Goal: Task Accomplishment & Management: Manage account settings

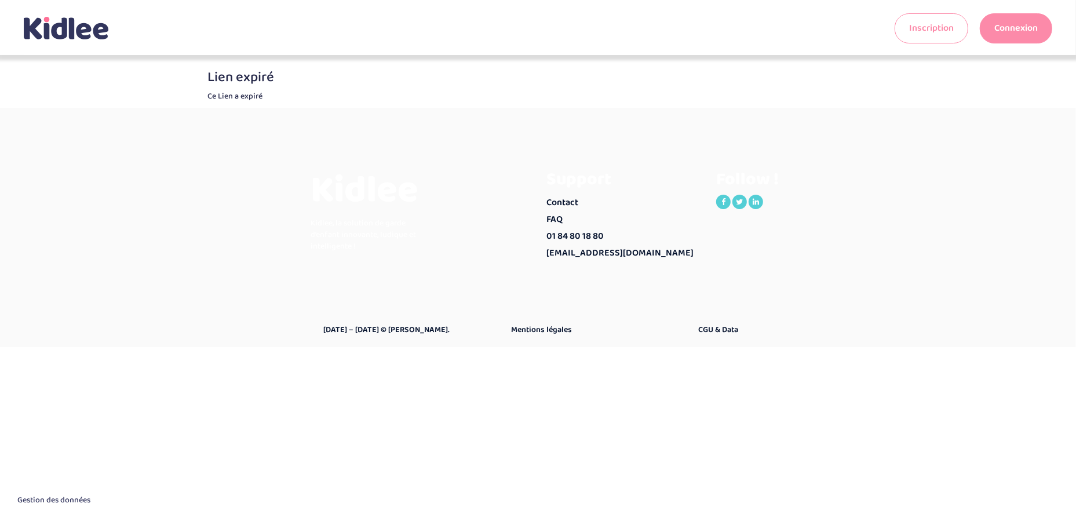
click at [1019, 30] on link "Connexion" at bounding box center [1016, 28] width 72 height 30
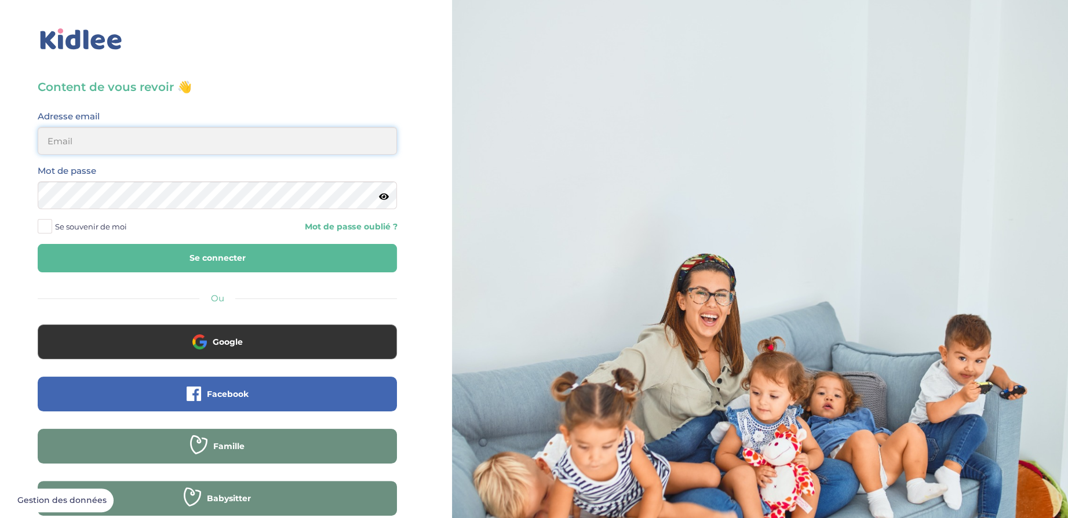
type input "fabien.stade@gmail.com"
click at [42, 221] on span at bounding box center [45, 226] width 14 height 14
click at [0, 0] on input "Se souvenir de moi" at bounding box center [0, 0] width 0 height 0
click at [141, 261] on button "Se connecter" at bounding box center [217, 258] width 359 height 28
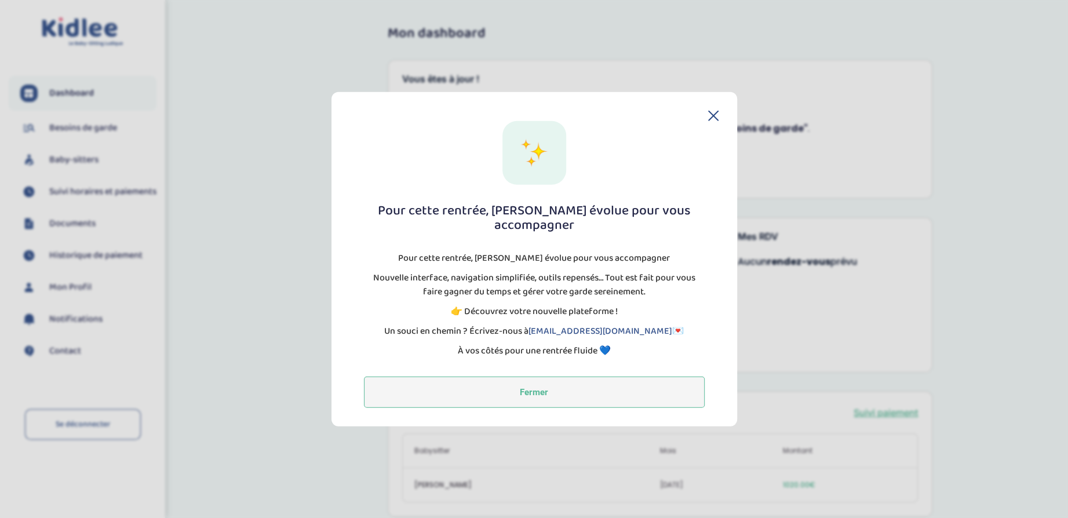
click at [486, 386] on button "Fermer" at bounding box center [534, 391] width 341 height 31
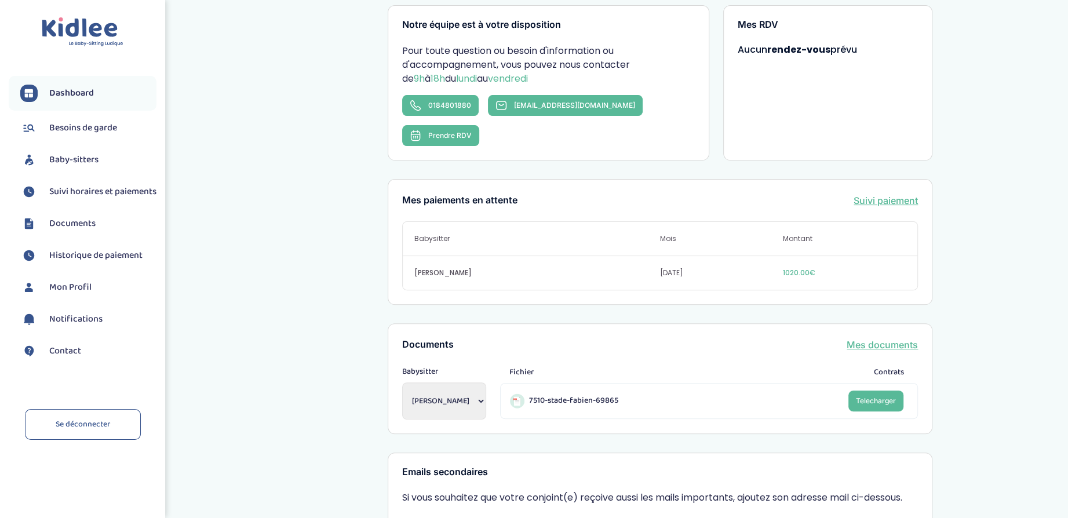
scroll to position [340, 0]
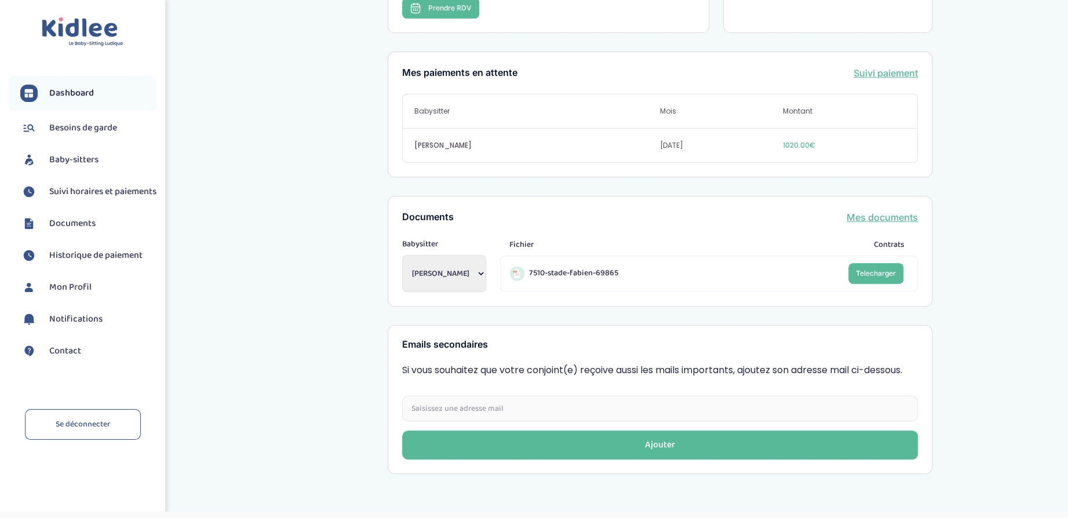
click at [89, 189] on span "Suivi horaires et paiements" at bounding box center [102, 192] width 107 height 14
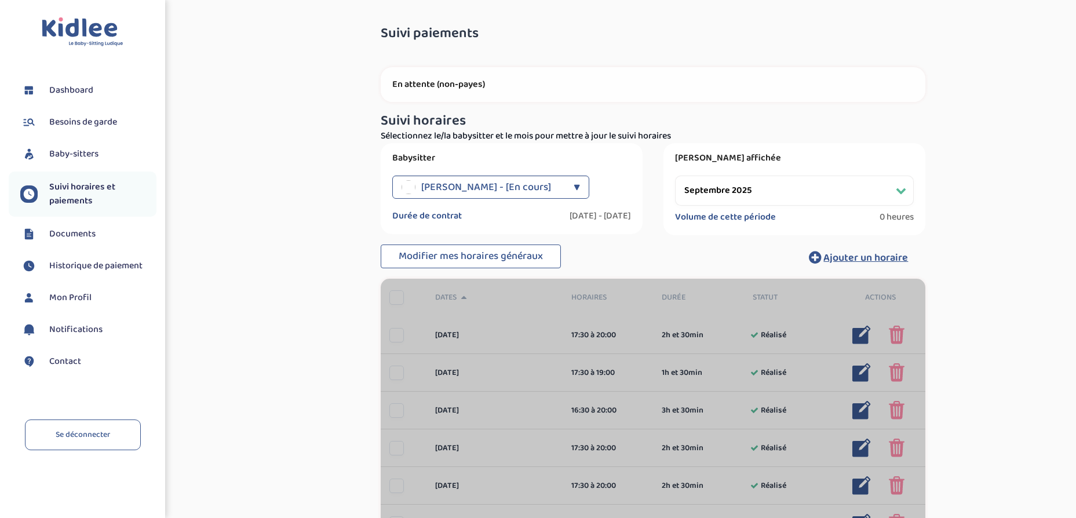
select select "septembre 2025"
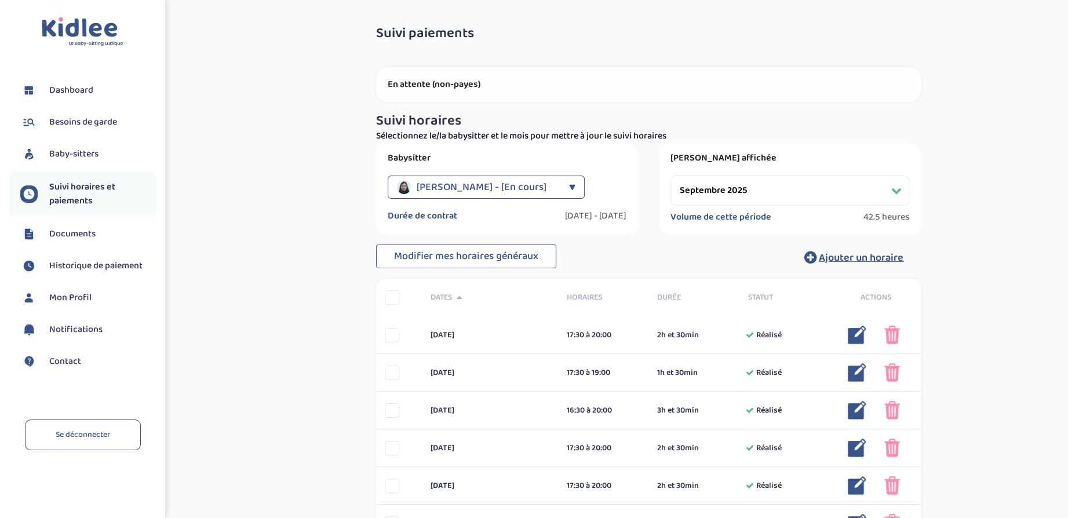
click at [72, 88] on span "Dashboard" at bounding box center [71, 90] width 44 height 14
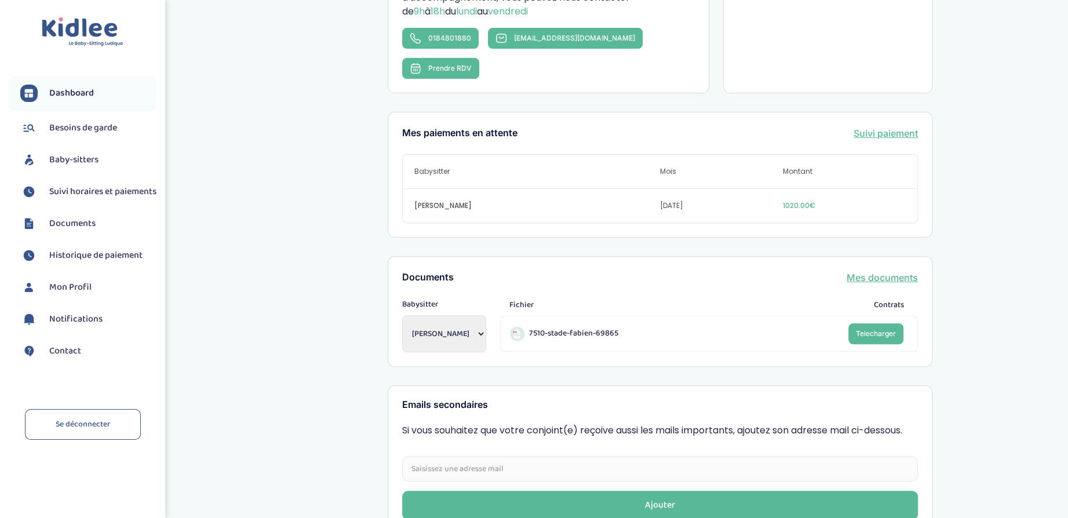
scroll to position [340, 0]
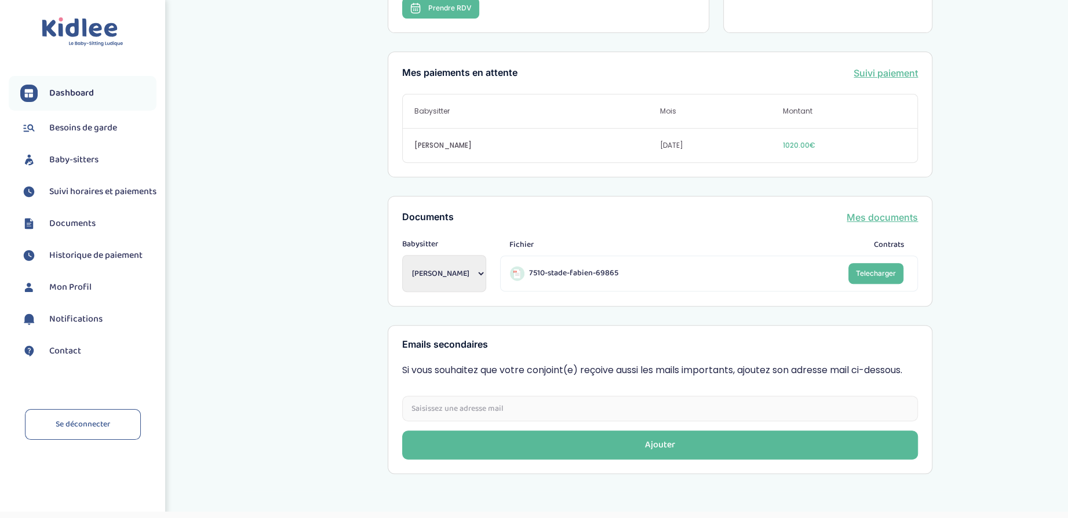
click at [889, 66] on link "Suivi paiement" at bounding box center [885, 73] width 64 height 14
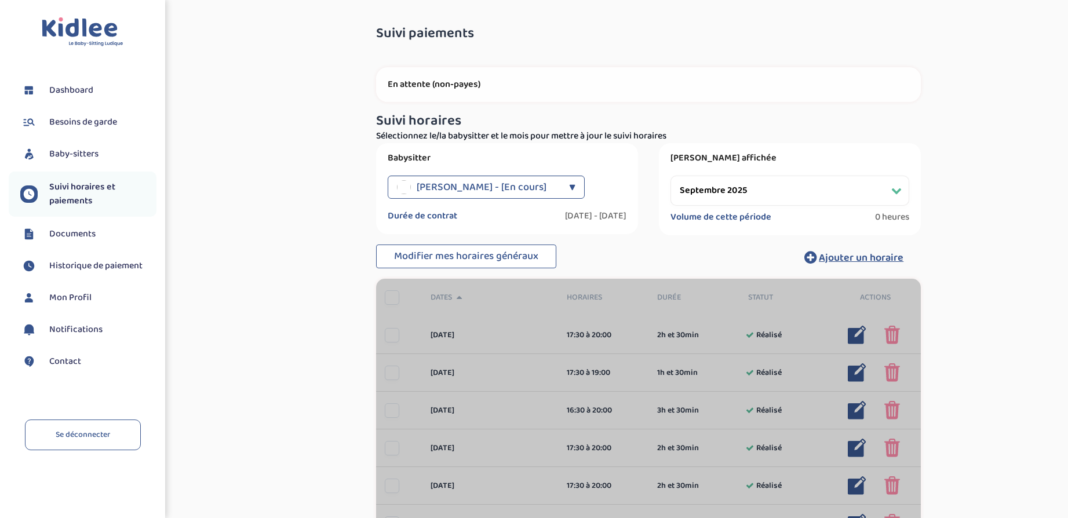
select select "septembre 2025"
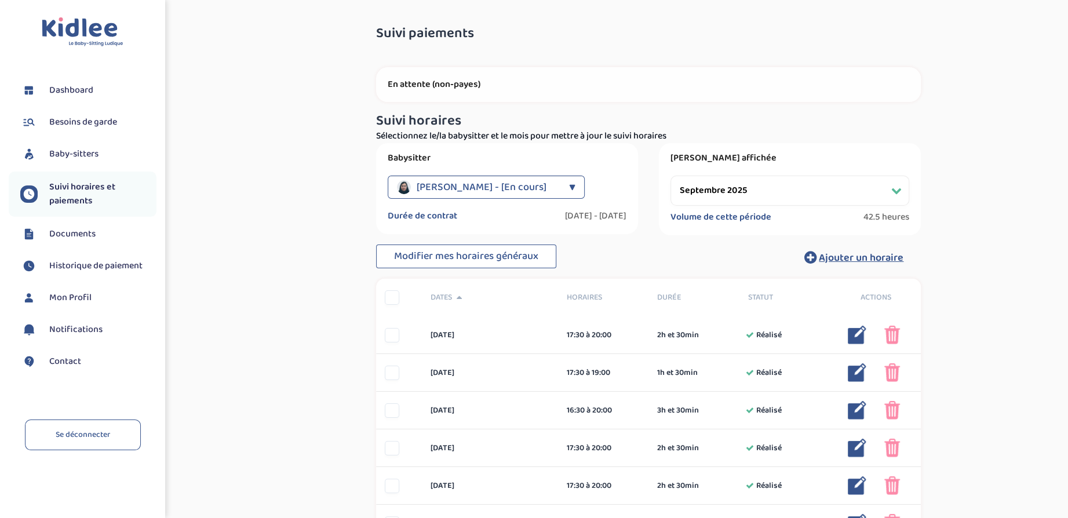
click at [65, 294] on span "Mon Profil" at bounding box center [70, 298] width 42 height 14
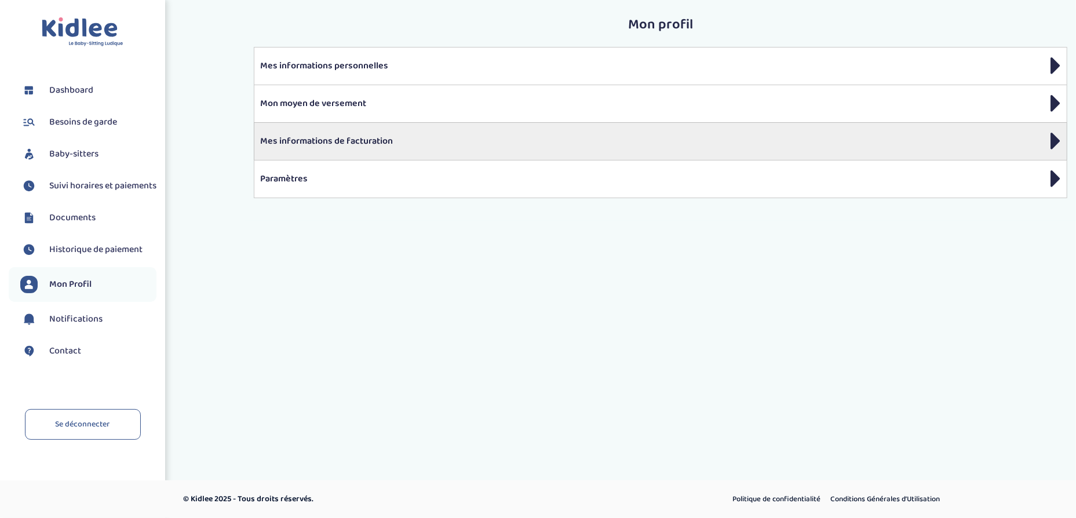
click at [443, 145] on p "Mes informations de facturation" at bounding box center [660, 141] width 801 height 14
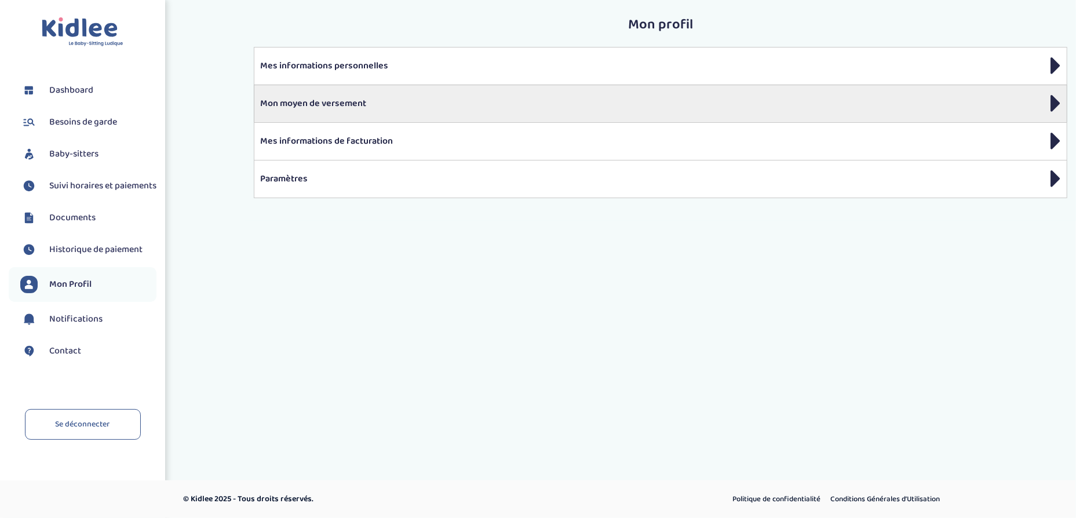
click at [402, 109] on p "Mon moyen de versement" at bounding box center [660, 104] width 801 height 14
